Goal: Task Accomplishment & Management: Manage account settings

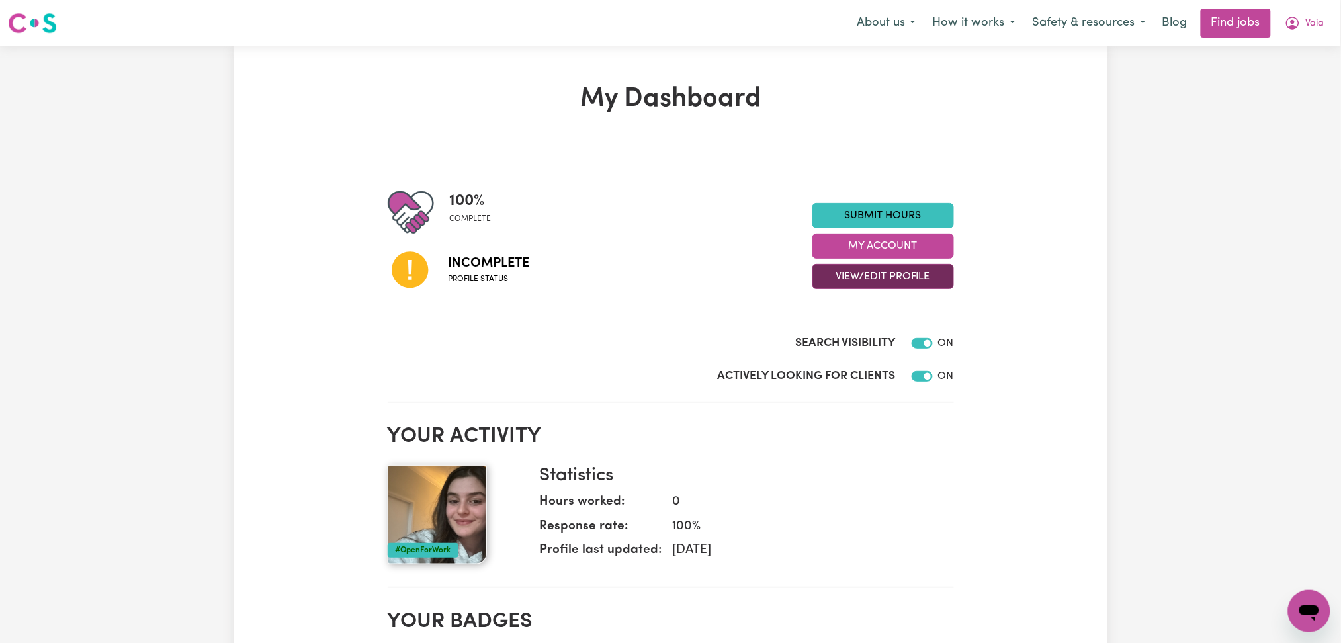
drag, startPoint x: 841, startPoint y: 281, endPoint x: 841, endPoint y: 288, distance: 7.3
click at [841, 286] on button "View/Edit Profile" at bounding box center [883, 276] width 142 height 25
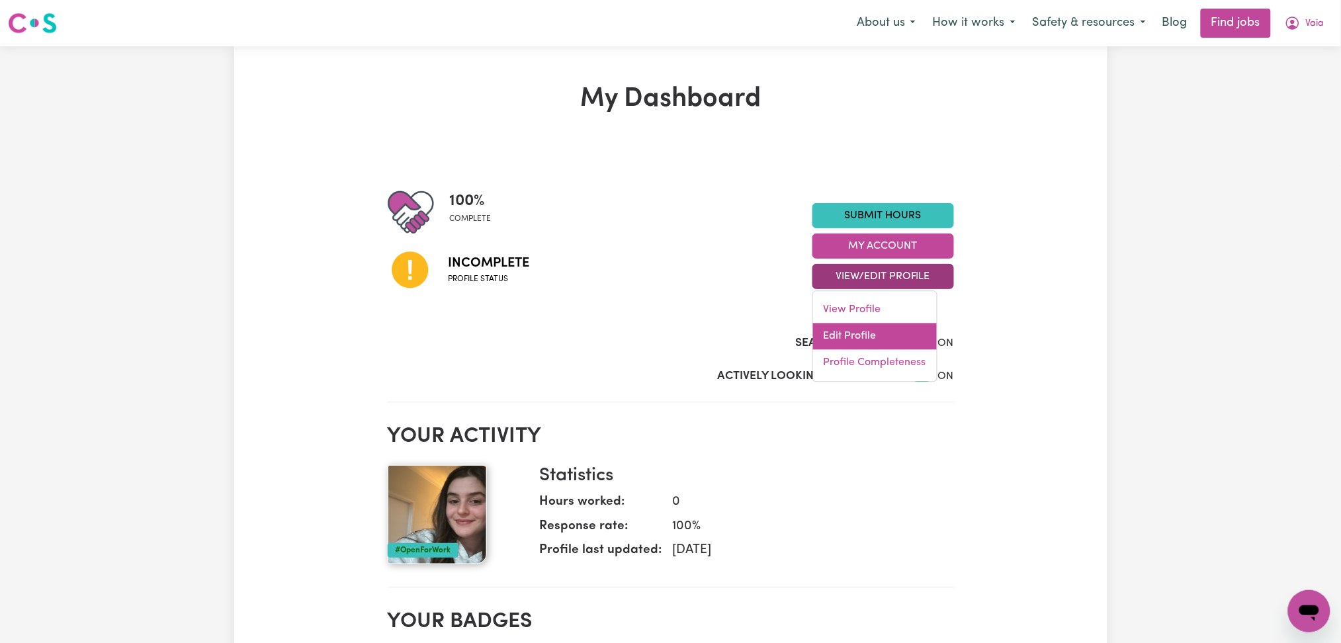
click at [850, 328] on link "Edit Profile" at bounding box center [875, 336] width 124 height 26
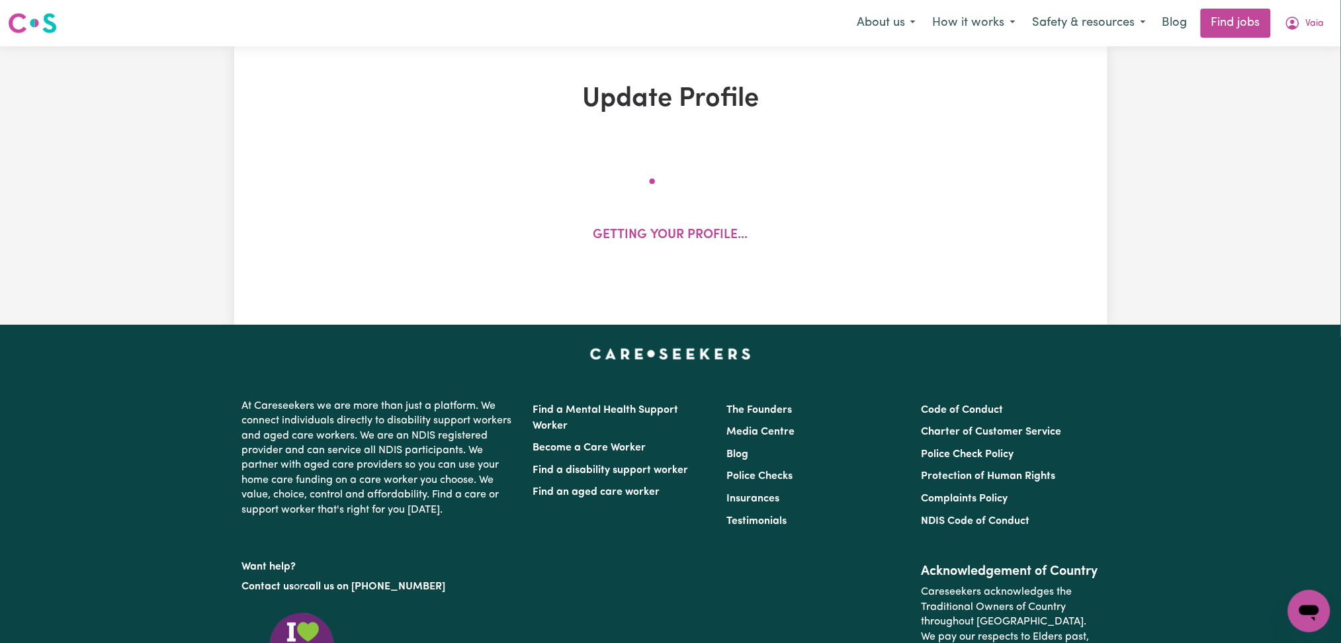
select select "[DEMOGRAPHIC_DATA]"
select select "[DEMOGRAPHIC_DATA] Citizen"
select select "Studying a healthcare related degree or qualification"
select select "65"
select select "70"
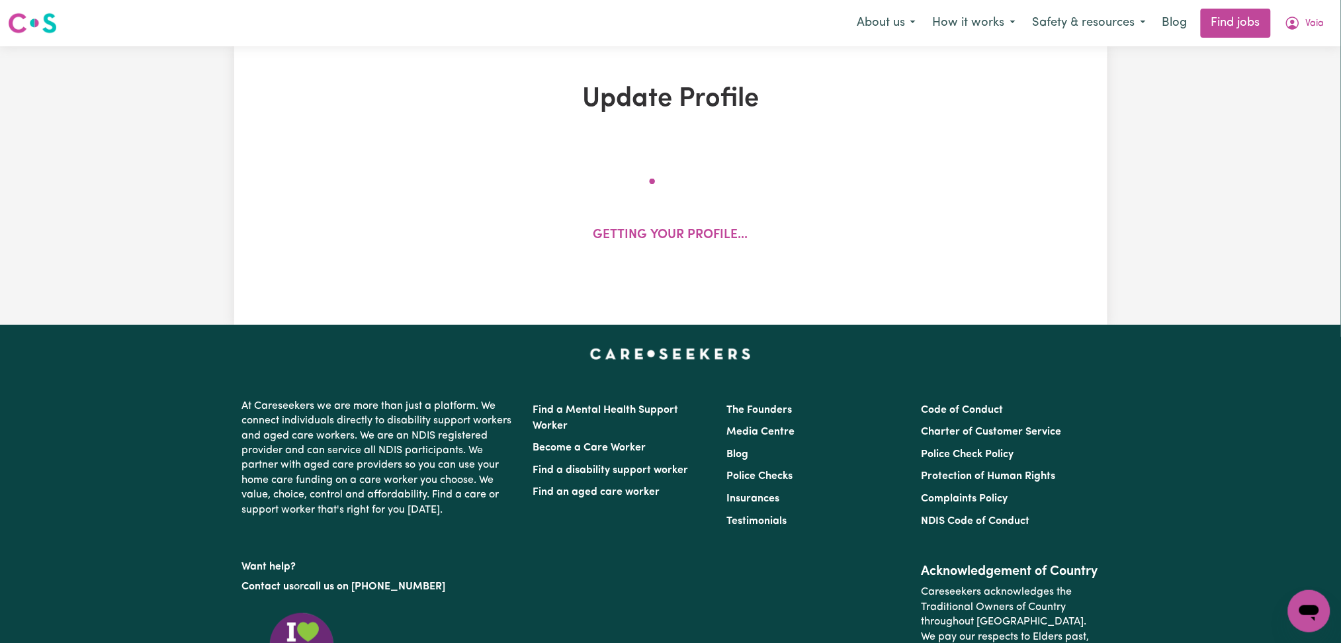
select select "70"
select select "80"
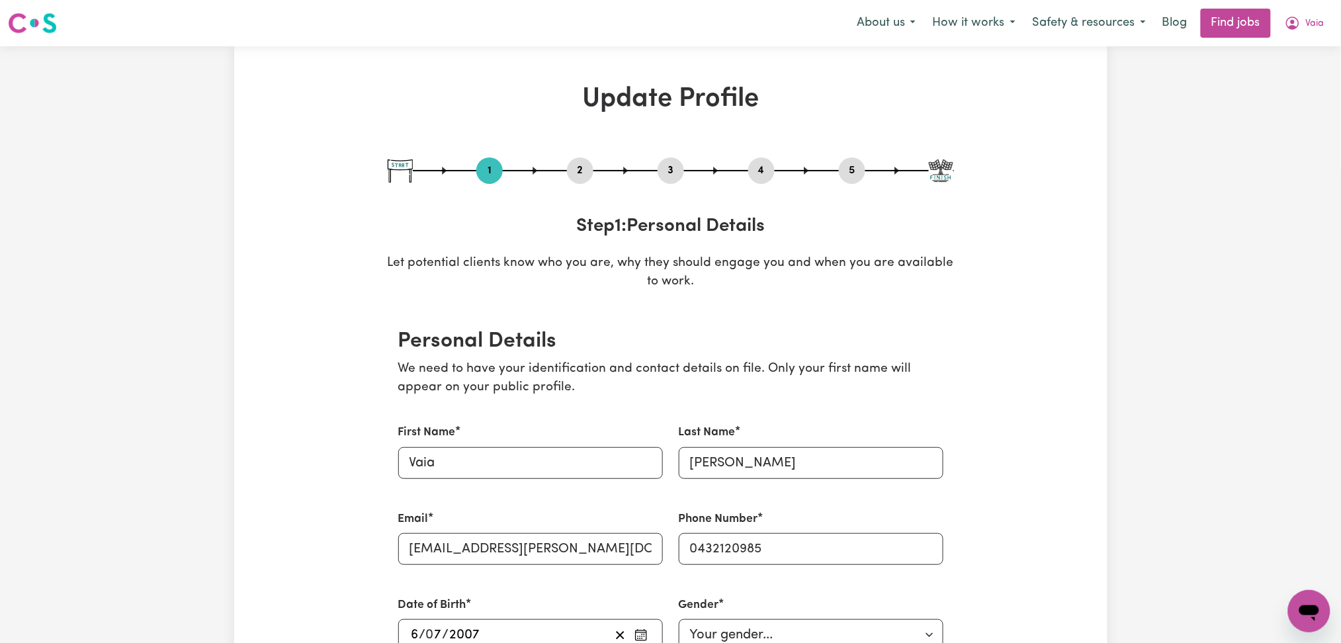
click at [582, 171] on button "2" at bounding box center [580, 170] width 26 height 17
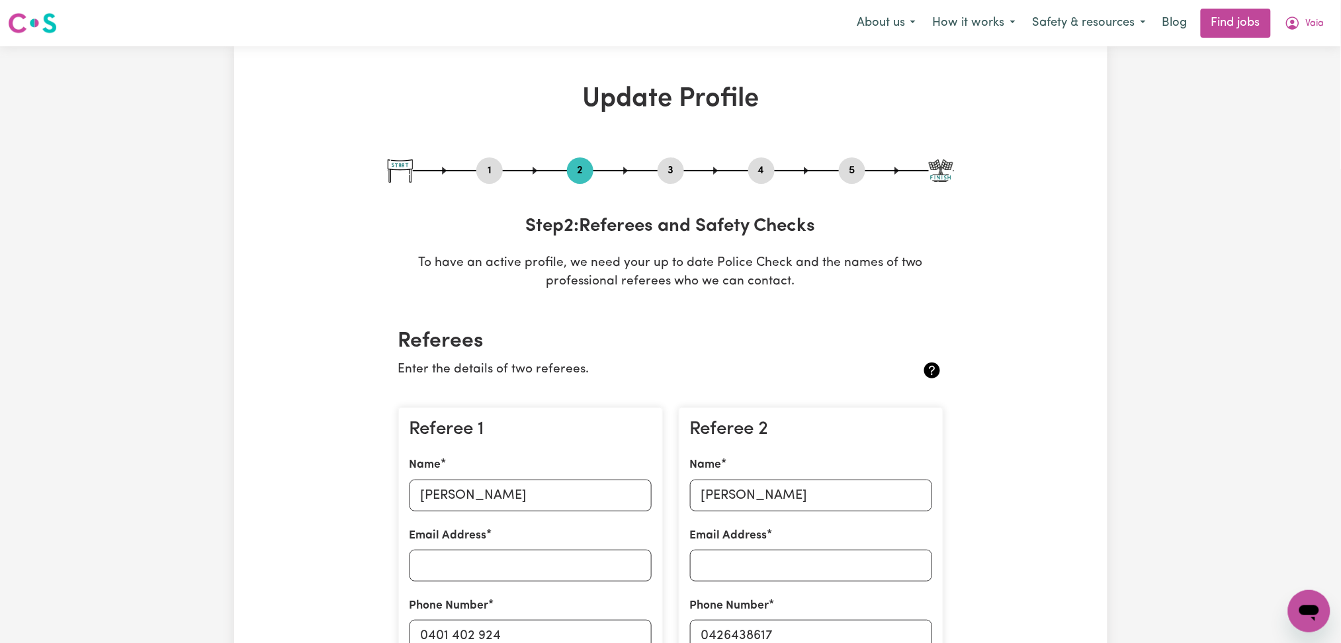
scroll to position [88, 0]
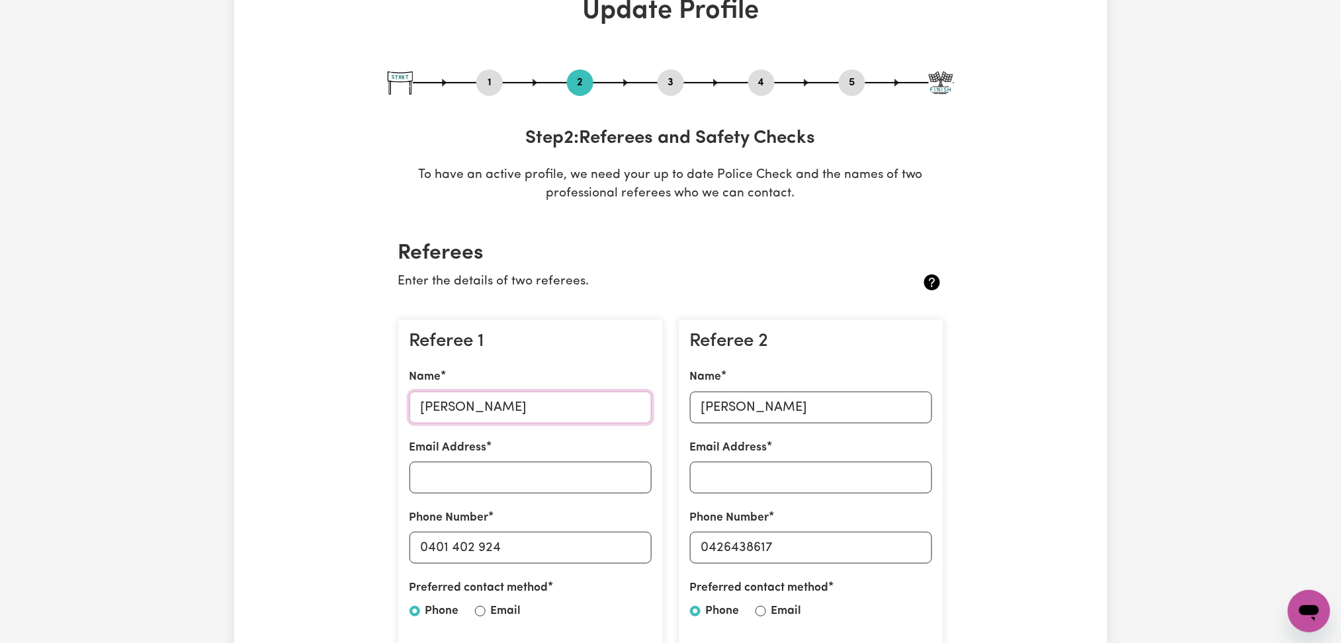
click at [494, 415] on input "[PERSON_NAME]" at bounding box center [530, 408] width 242 height 32
drag, startPoint x: 430, startPoint y: 545, endPoint x: 534, endPoint y: 543, distance: 104.5
click at [534, 543] on input "0401 402 924" at bounding box center [530, 548] width 242 height 32
click at [738, 410] on input "[PERSON_NAME]" at bounding box center [811, 408] width 242 height 32
drag, startPoint x: 710, startPoint y: 554, endPoint x: 812, endPoint y: 542, distance: 101.8
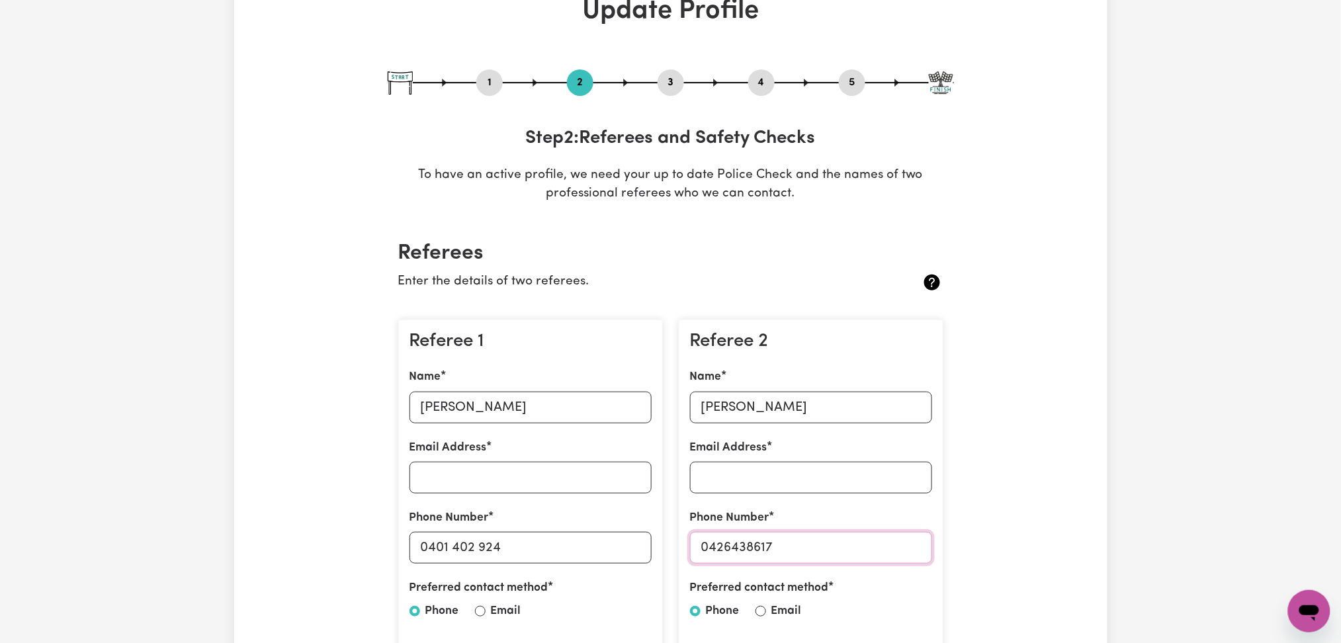
click at [812, 542] on input "0426438617" at bounding box center [811, 548] width 242 height 32
drag, startPoint x: 770, startPoint y: 73, endPoint x: 764, endPoint y: 85, distance: 13.3
click at [768, 78] on div "4" at bounding box center [761, 82] width 26 height 26
click at [764, 85] on button "4" at bounding box center [761, 82] width 26 height 17
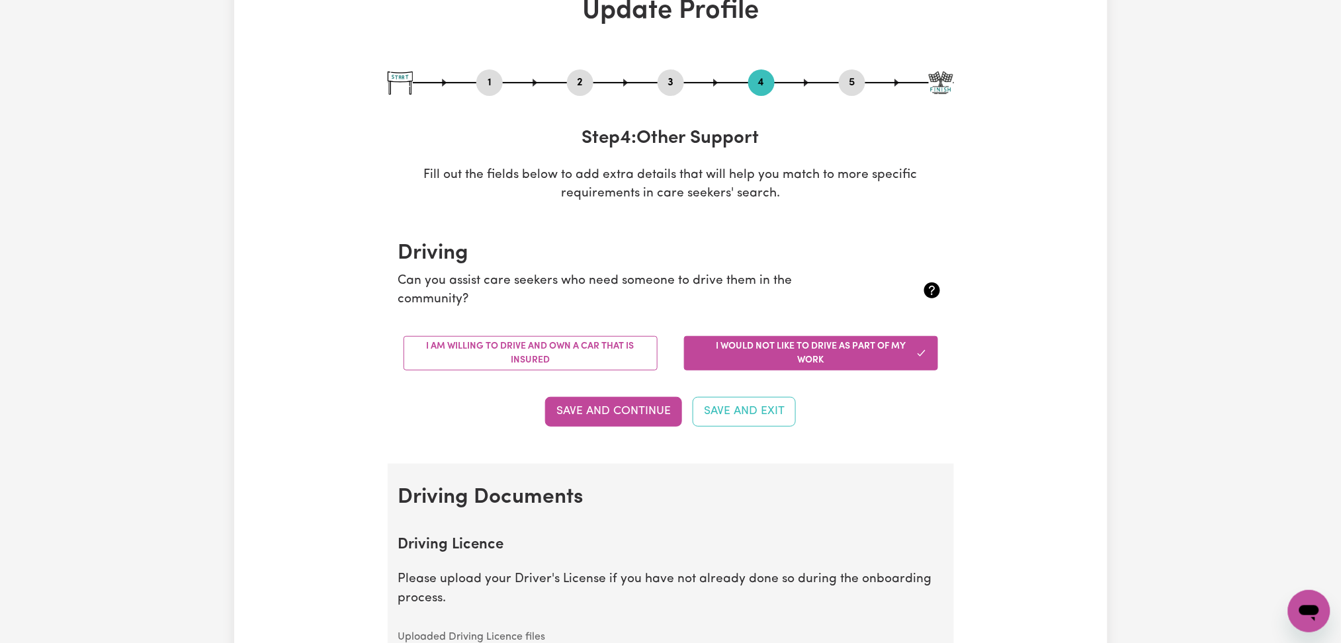
click at [857, 83] on button "5" at bounding box center [852, 82] width 26 height 17
select select "I am providing services privately on my own"
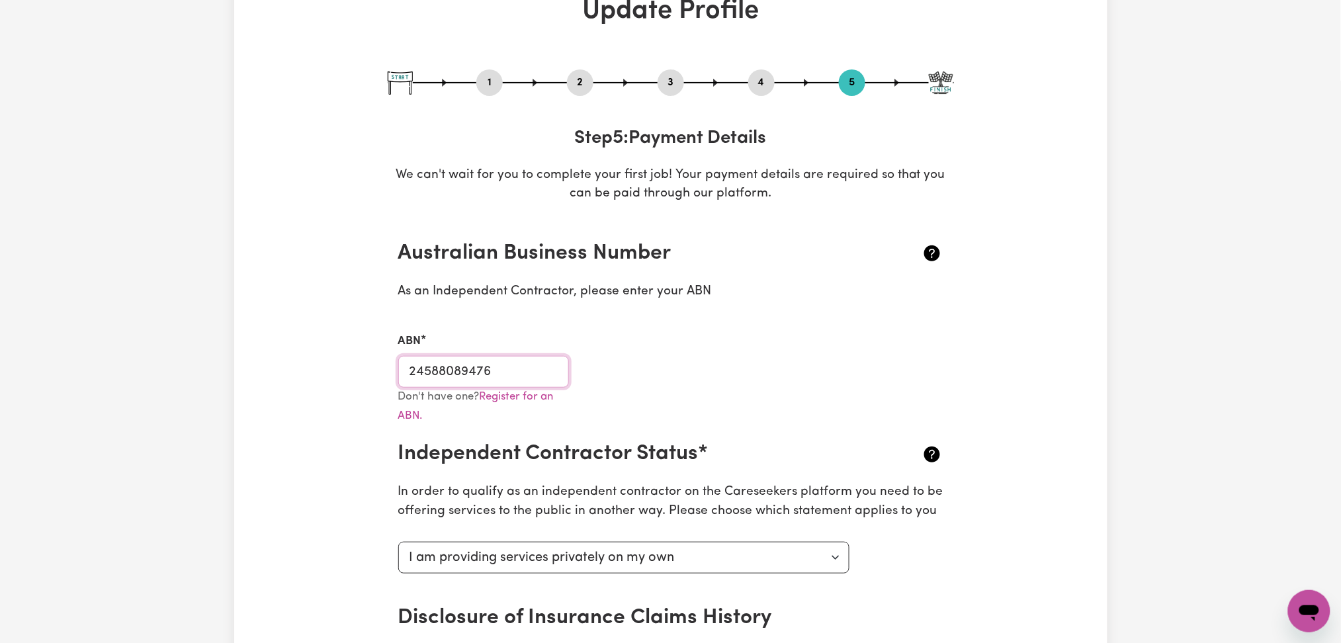
click at [499, 374] on input "24588089476" at bounding box center [483, 372] width 171 height 32
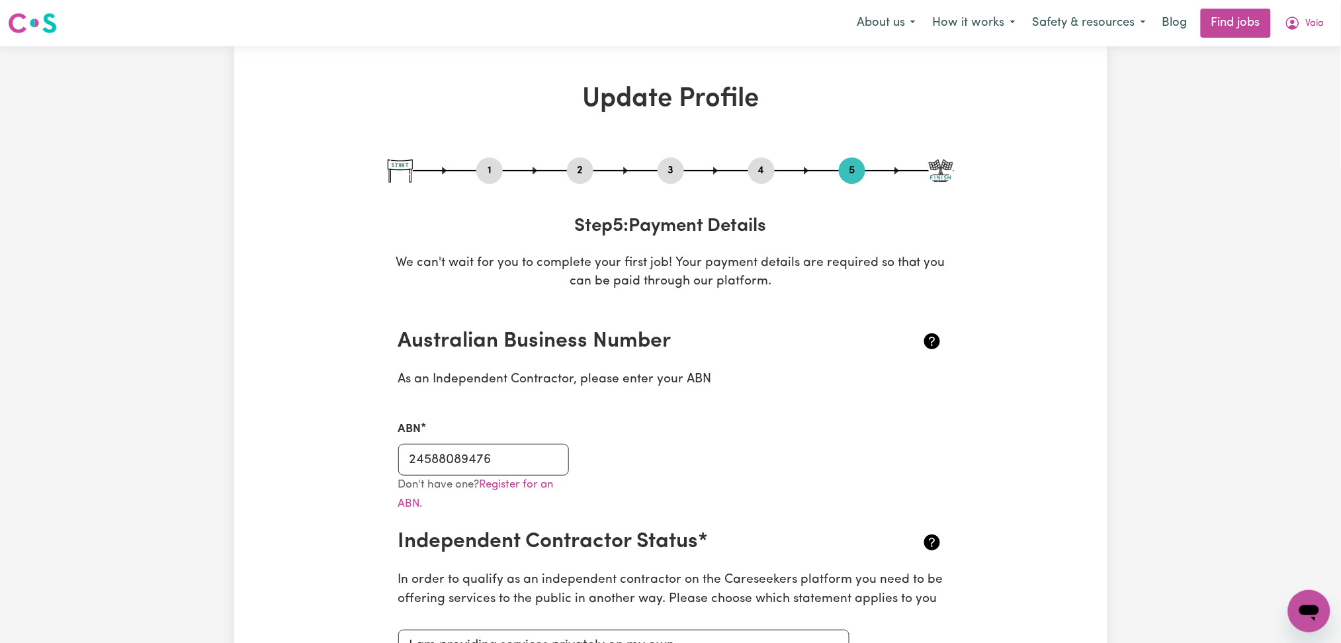
click at [1321, 38] on nav "Menu About us How it works Safety & resources Blog Find jobs Vaia" at bounding box center [670, 23] width 1341 height 46
drag, startPoint x: 1313, startPoint y: 26, endPoint x: 1308, endPoint y: 35, distance: 10.4
click at [1312, 26] on span "Vaia" at bounding box center [1315, 24] width 19 height 15
click at [1288, 79] on link "My Dashboard" at bounding box center [1280, 75] width 105 height 25
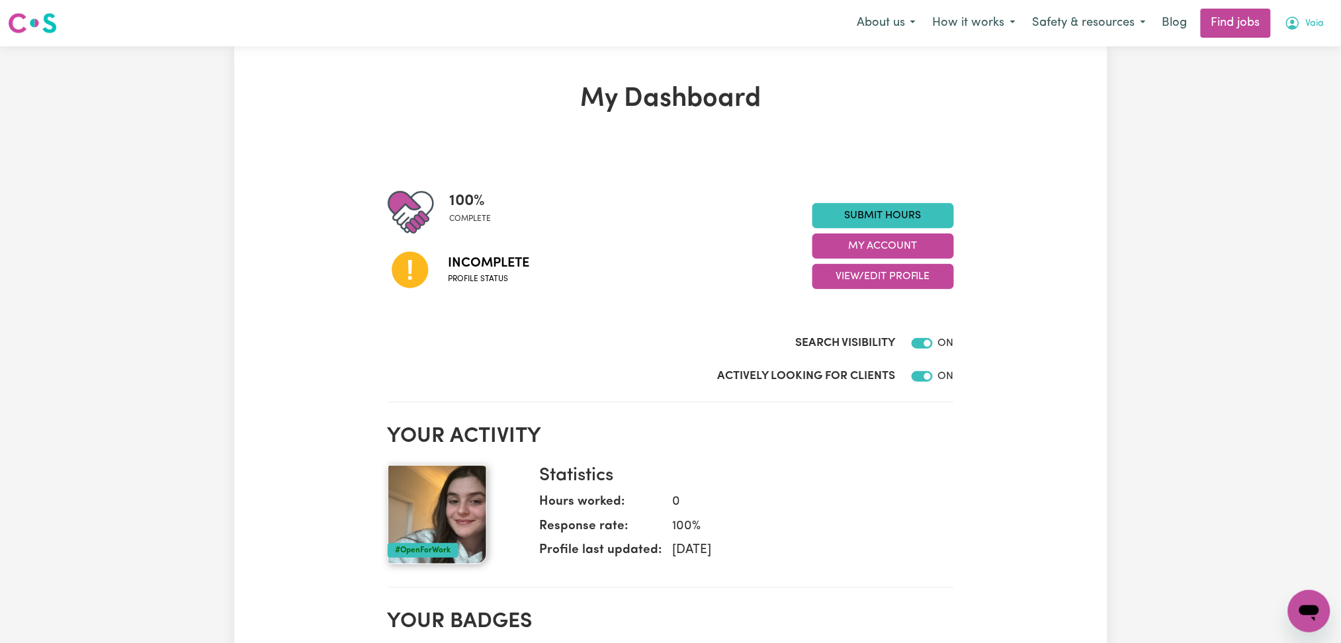
drag, startPoint x: 1317, startPoint y: 12, endPoint x: 1308, endPoint y: 36, distance: 25.3
click at [1318, 15] on button "Vaia" at bounding box center [1304, 23] width 57 height 28
click at [1247, 102] on link "Logout" at bounding box center [1280, 101] width 105 height 25
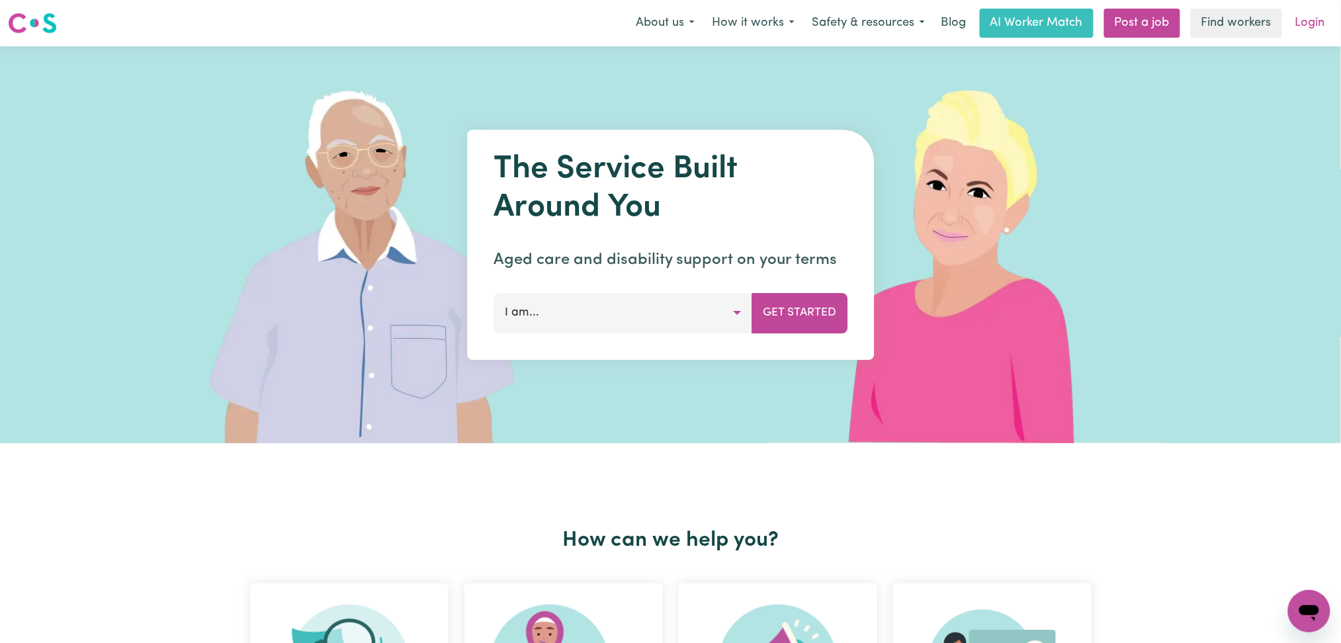
click at [1311, 36] on link "Login" at bounding box center [1310, 23] width 46 height 29
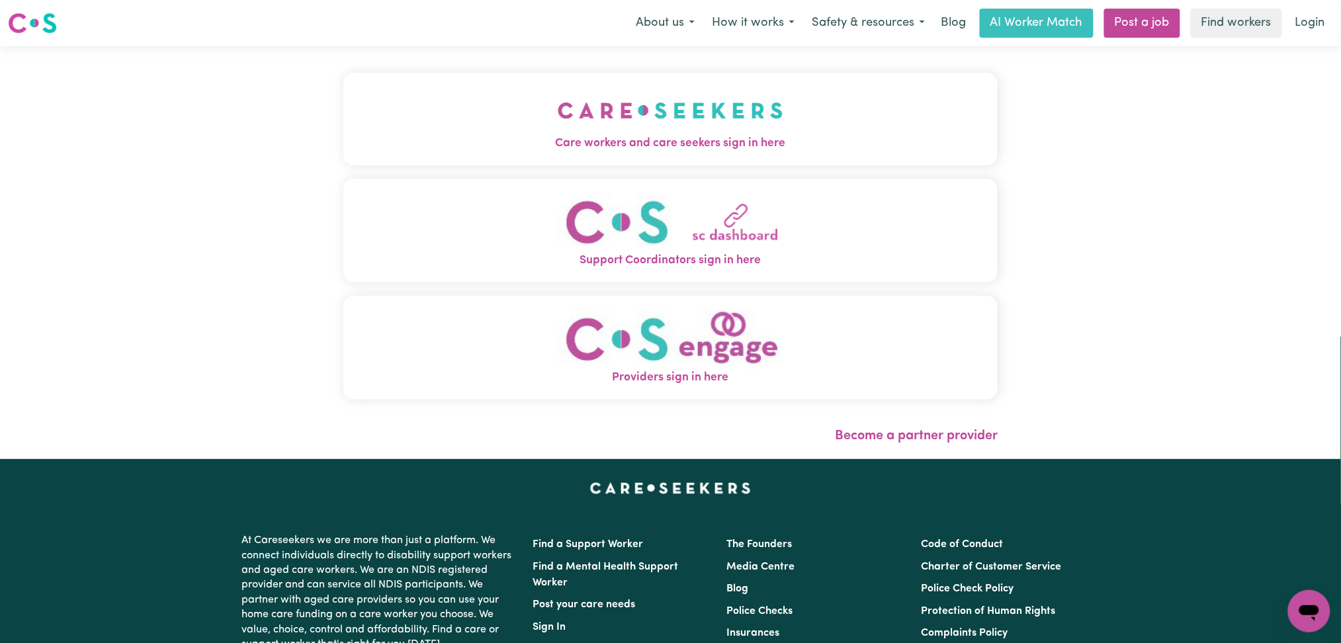
click at [809, 122] on button "Care workers and care seekers sign in here" at bounding box center [670, 119] width 655 height 93
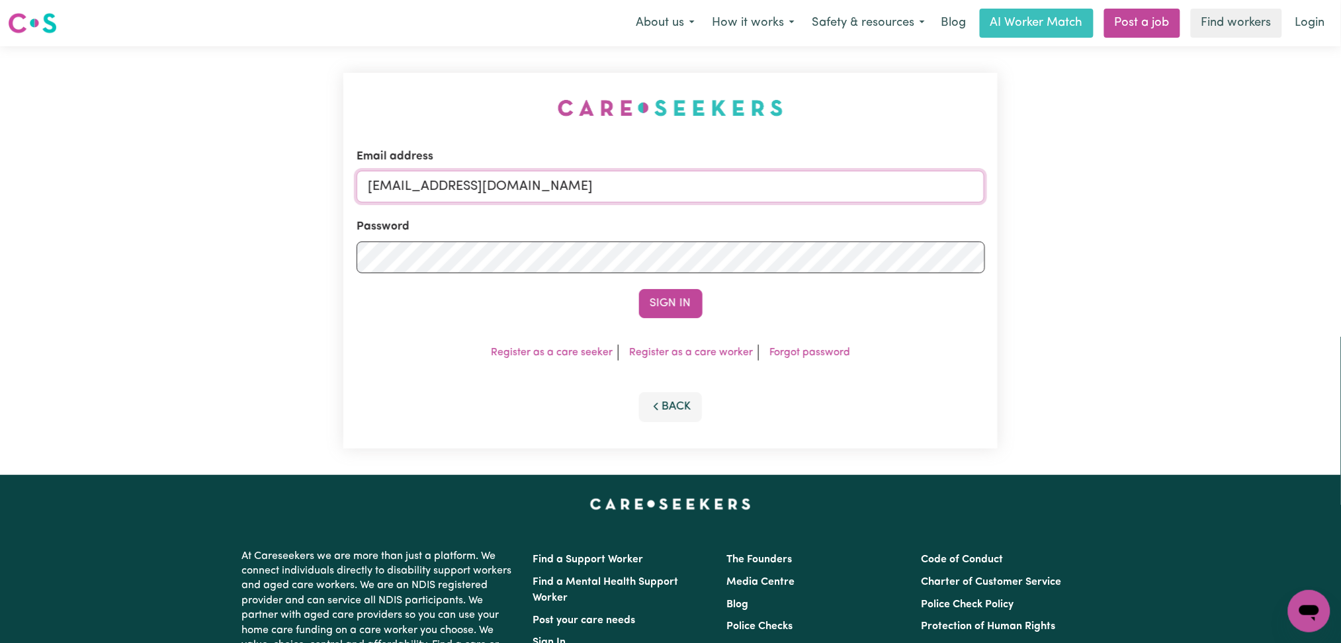
click at [511, 191] on input "[EMAIL_ADDRESS][DOMAIN_NAME]" at bounding box center [671, 187] width 628 height 32
drag, startPoint x: 435, startPoint y: 188, endPoint x: 777, endPoint y: 199, distance: 342.1
click at [777, 199] on input "Superuser~[EMAIL_ADDRESS][DOMAIN_NAME]" at bounding box center [671, 187] width 628 height 32
type input "Superuser~[EMAIL_ADDRESS][DOMAIN_NAME]"
click at [649, 308] on button "Sign In" at bounding box center [670, 303] width 63 height 29
